Goal: Task Accomplishment & Management: Manage account settings

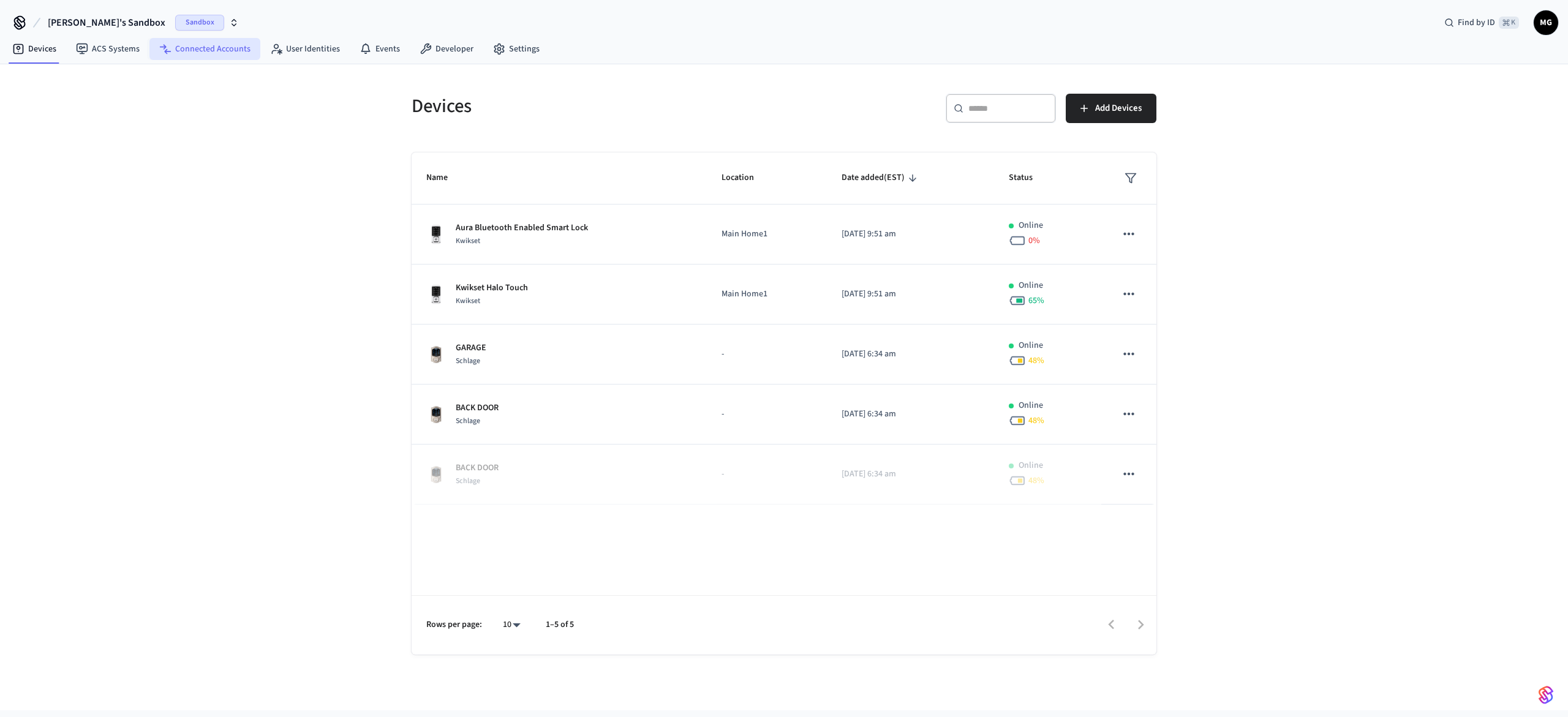
click at [201, 51] on link "Connected Accounts" at bounding box center [204, 49] width 111 height 22
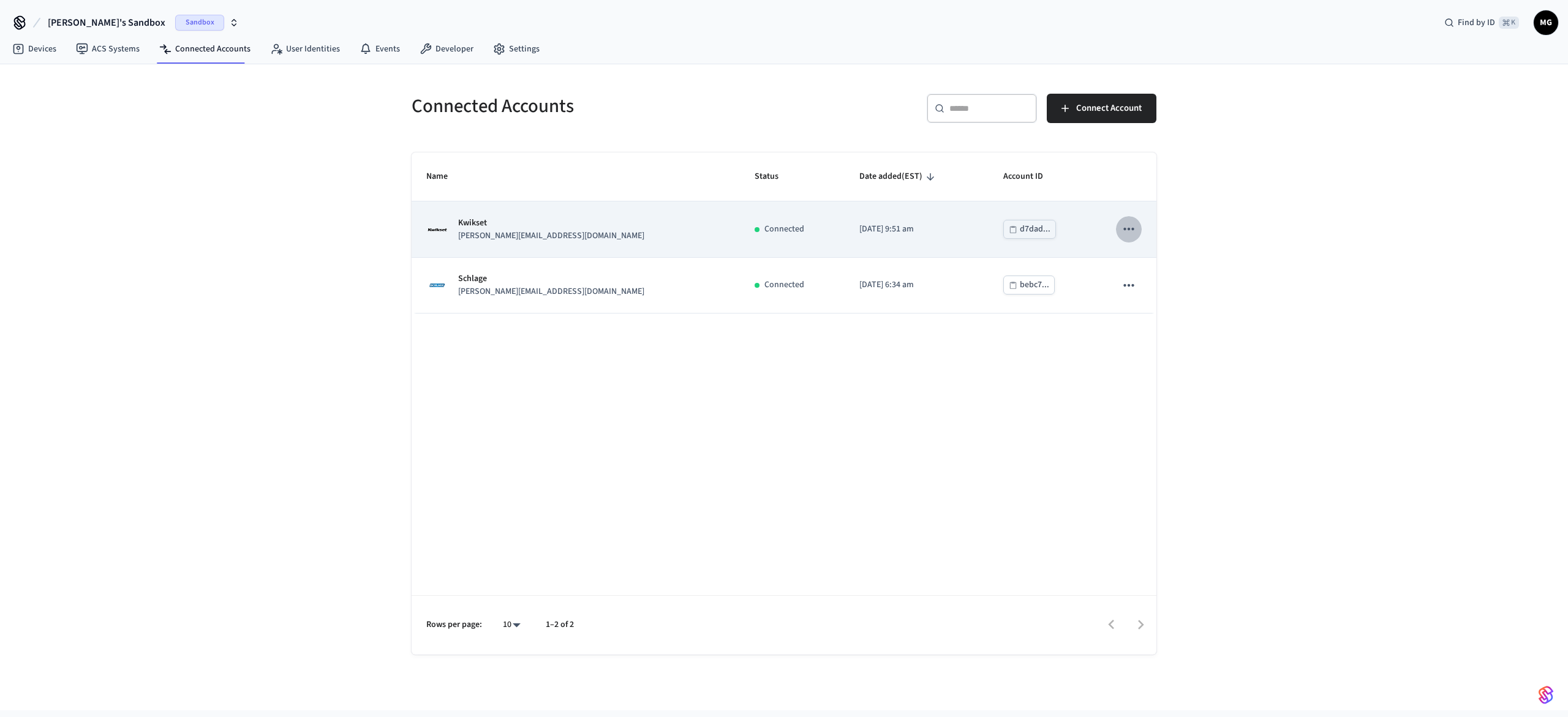
click at [1127, 229] on icon "sticky table" at bounding box center [1128, 229] width 11 height 2
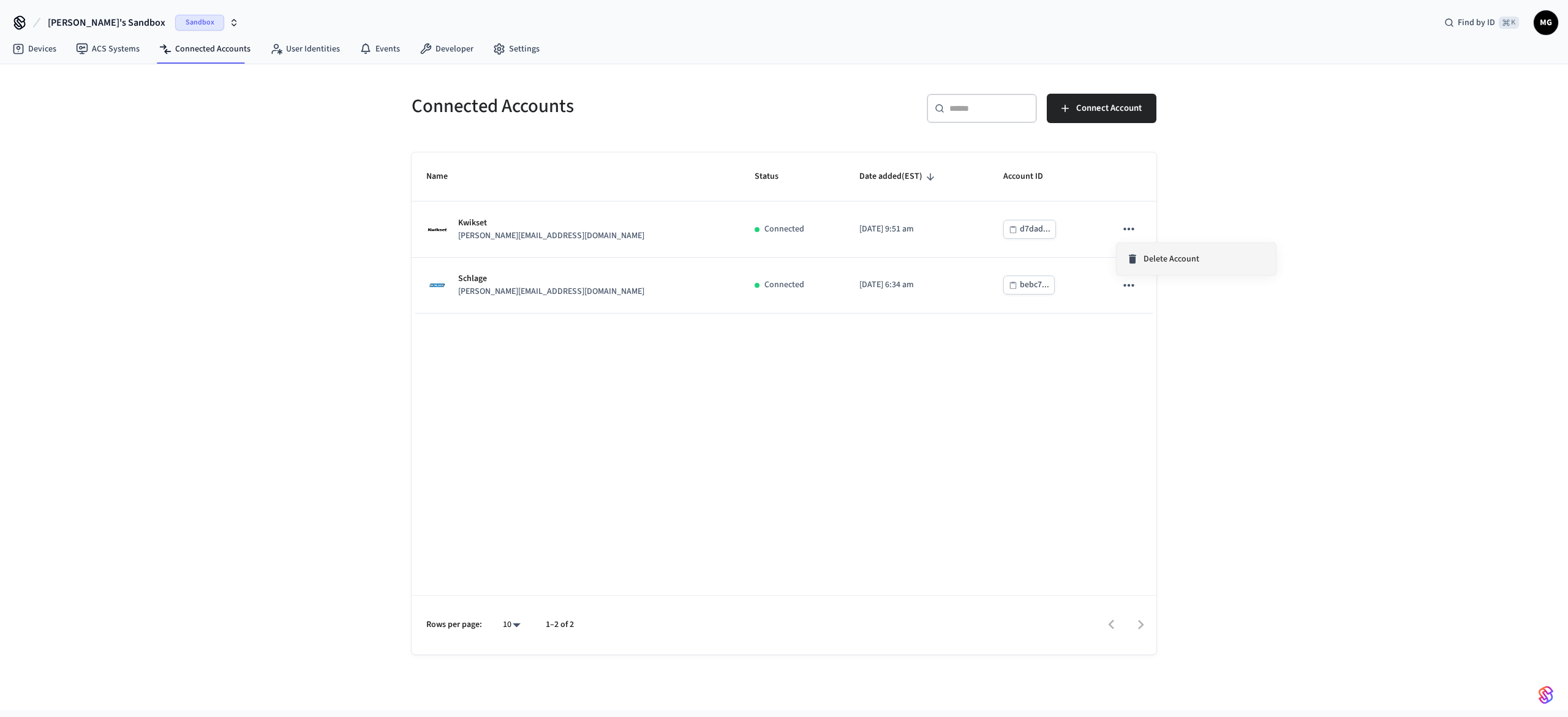
click at [1149, 259] on span "Delete Account" at bounding box center [1172, 259] width 56 height 12
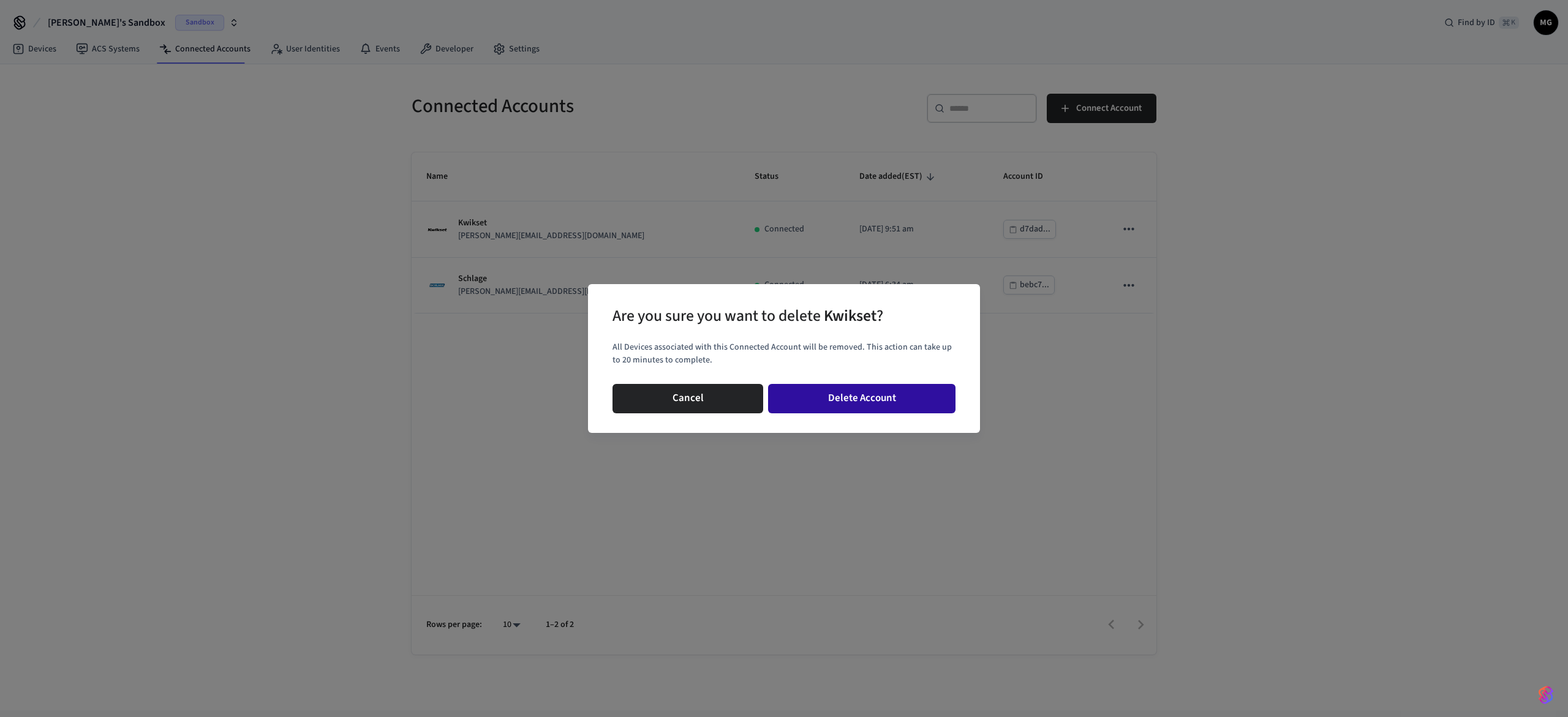
click at [888, 394] on button "Delete Account" at bounding box center [862, 398] width 187 height 29
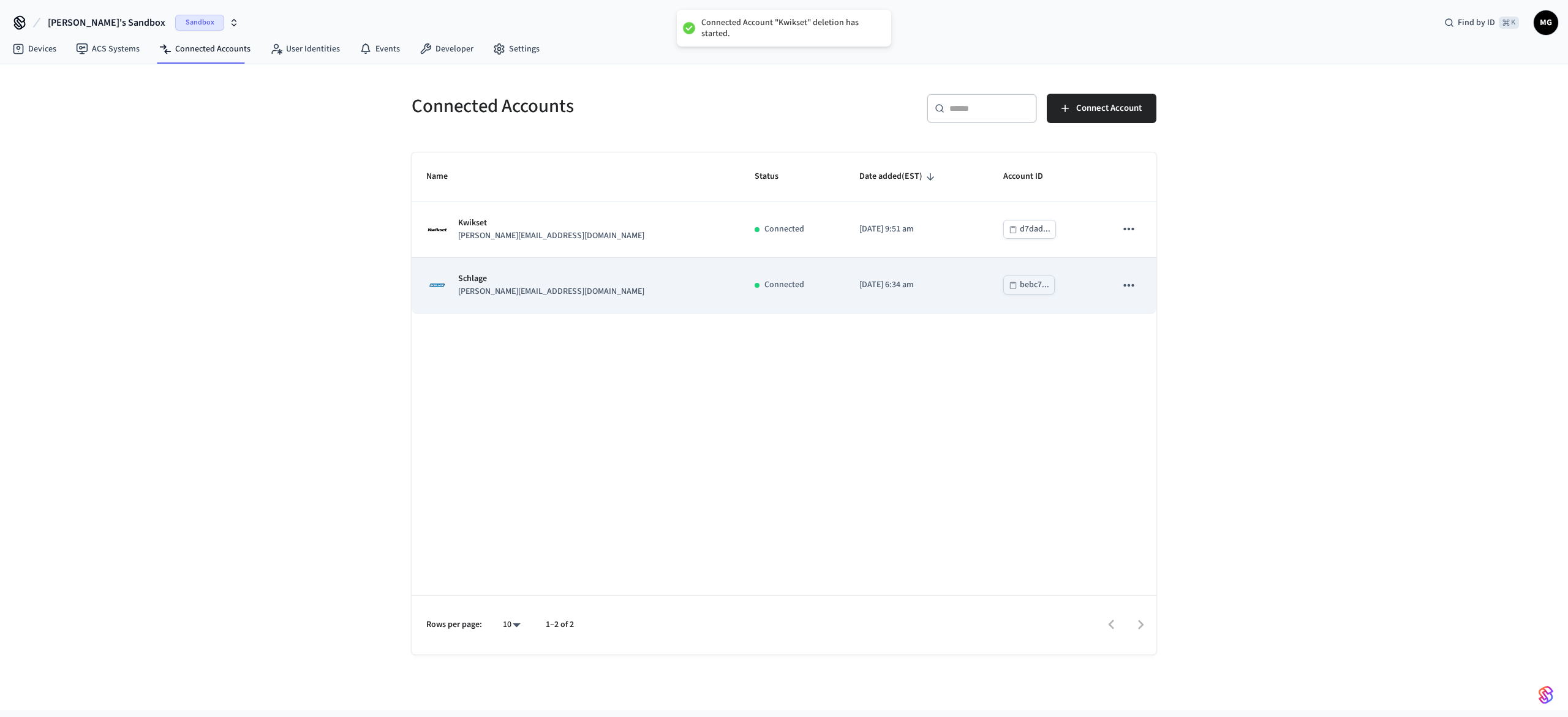
click at [1120, 288] on button "sticky table" at bounding box center [1128, 285] width 26 height 26
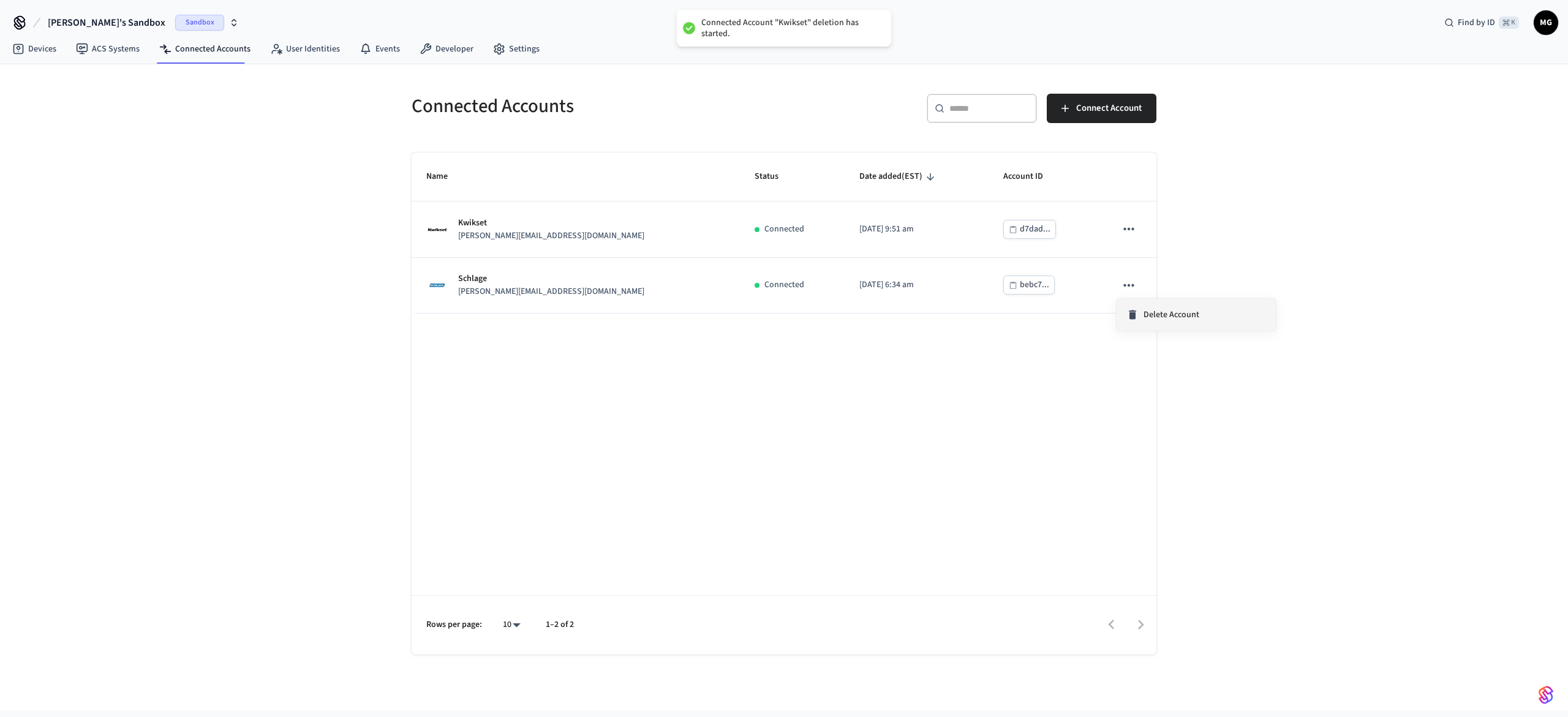
click at [1145, 311] on span "Delete Account" at bounding box center [1172, 315] width 56 height 12
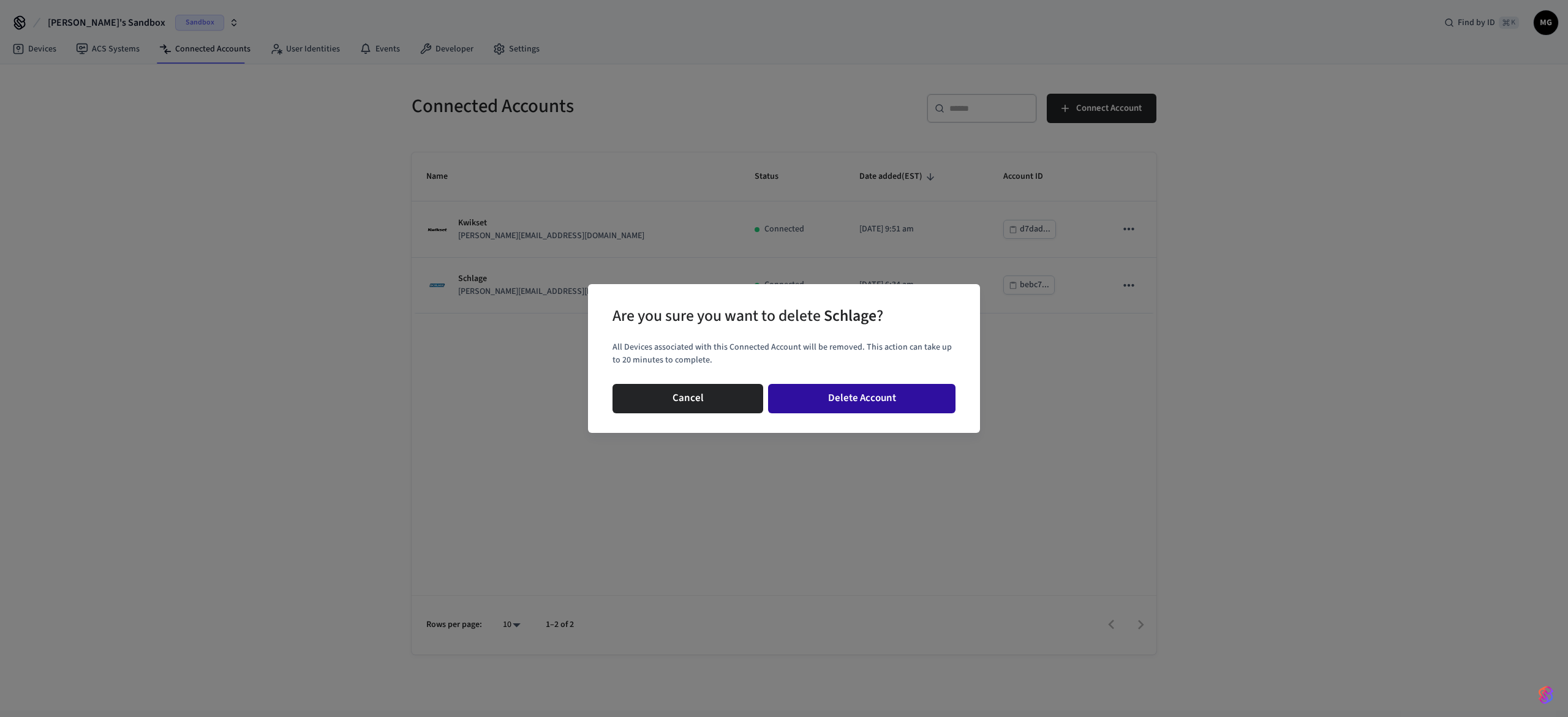
click at [910, 391] on button "Delete Account" at bounding box center [862, 398] width 187 height 29
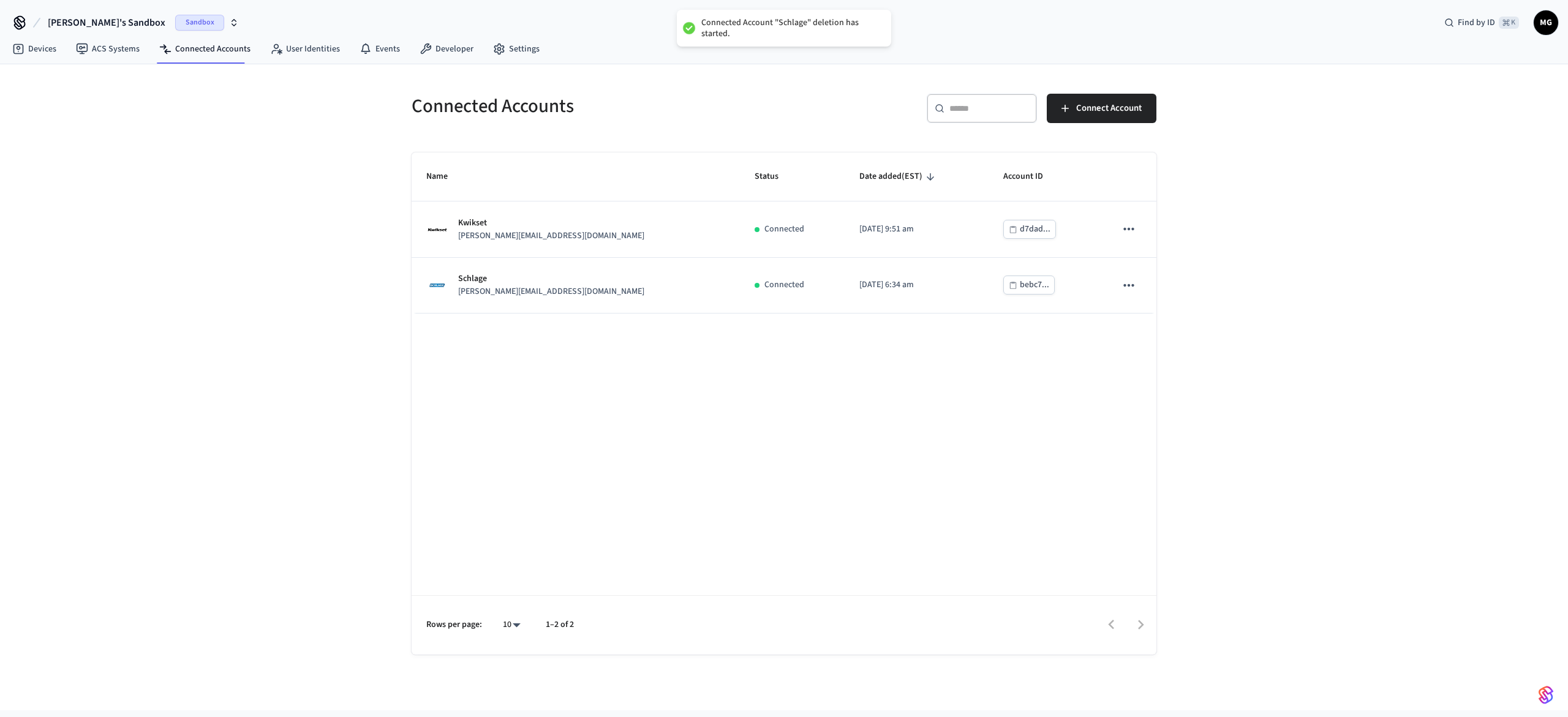
click at [1259, 272] on div "Connected Accounts ​ ​ Connect Account Name Status Date added (EST) Account ID …" at bounding box center [784, 387] width 1568 height 646
click at [1312, 358] on div "Connected Accounts ​ ​ Connect Account Name Status Date added (EST) Account ID …" at bounding box center [784, 387] width 1568 height 646
click at [1227, 169] on div "Connected Accounts ​ ​ Connect Account Name Status Date added (EST) Account ID …" at bounding box center [784, 387] width 1568 height 646
click at [1209, 220] on div "Connected Accounts ​ ​ Connect Account Name Status Date added (EST) Account ID …" at bounding box center [784, 387] width 1568 height 646
